Goal: Navigation & Orientation: Find specific page/section

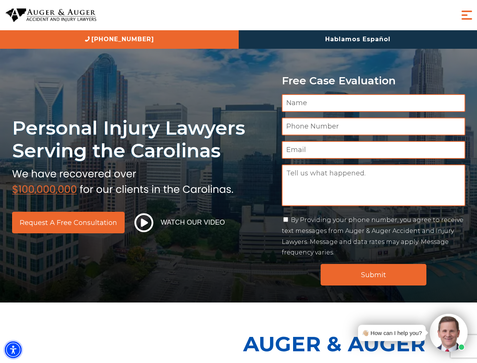
click at [13, 350] on img "Accessibility Menu" at bounding box center [13, 349] width 17 height 17
